Goal: Download file/media: Download file/media

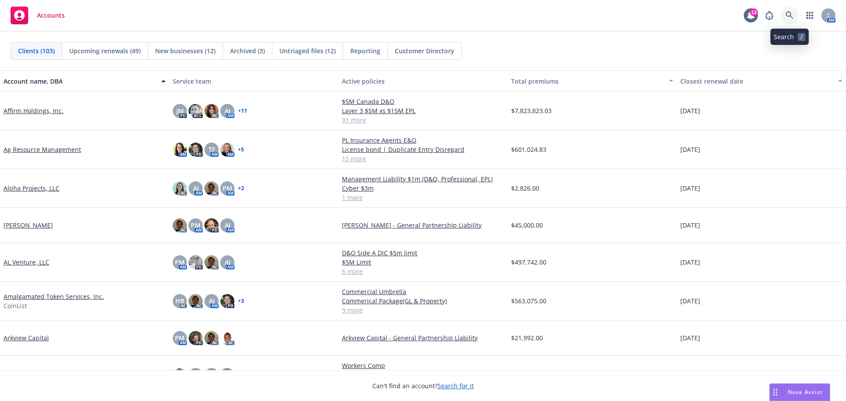
click at [786, 15] on icon at bounding box center [790, 15] width 8 height 8
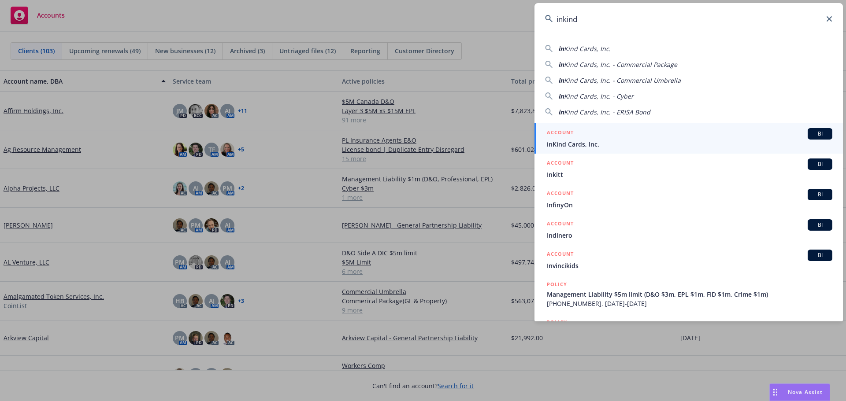
type input "inkind"
click at [580, 141] on span "inKind Cards, Inc." at bounding box center [690, 144] width 286 height 9
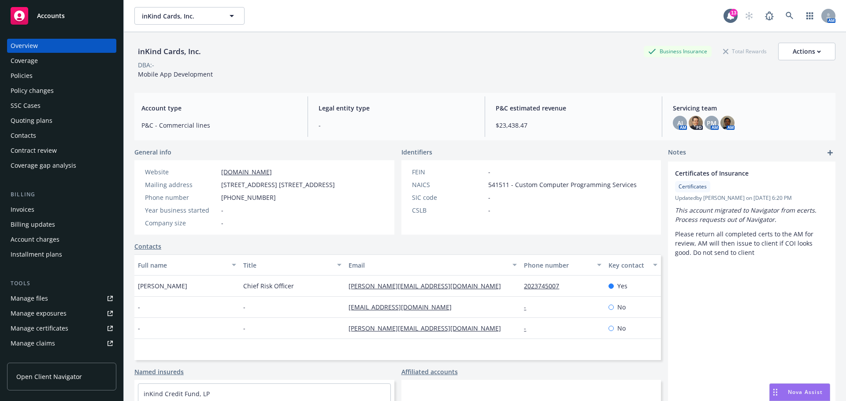
click at [22, 76] on div "Policies" at bounding box center [22, 76] width 22 height 14
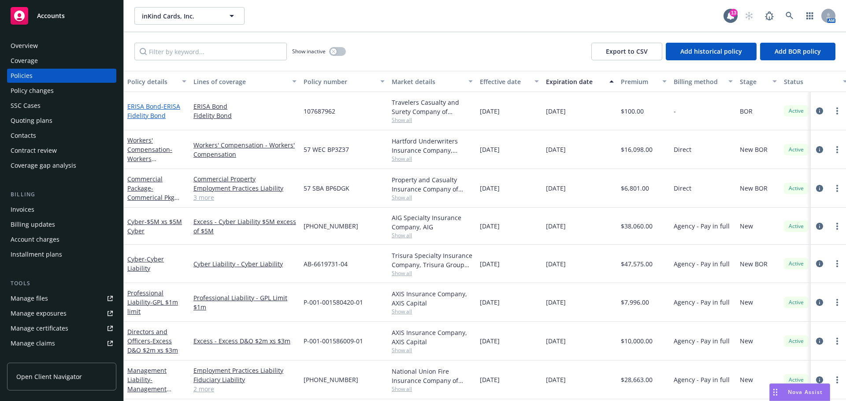
click at [155, 109] on link "ERISA Bond - ERISA Fidelity Bond" at bounding box center [153, 111] width 53 height 18
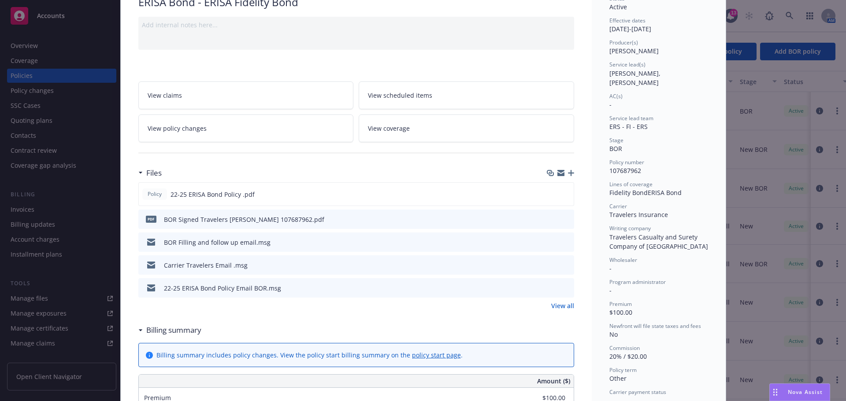
scroll to position [88, 0]
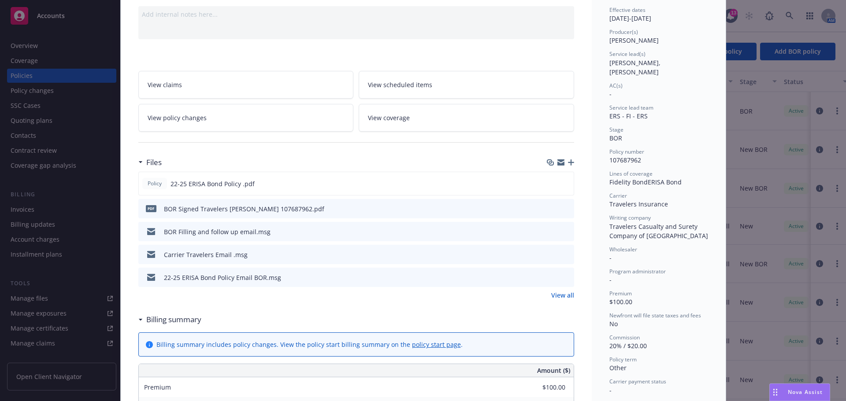
click at [549, 234] on icon "download file" at bounding box center [551, 231] width 7 height 7
click at [548, 254] on icon "download file" at bounding box center [551, 254] width 7 height 7
click at [549, 207] on icon "download file" at bounding box center [551, 208] width 7 height 7
